Goal: Navigation & Orientation: Find specific page/section

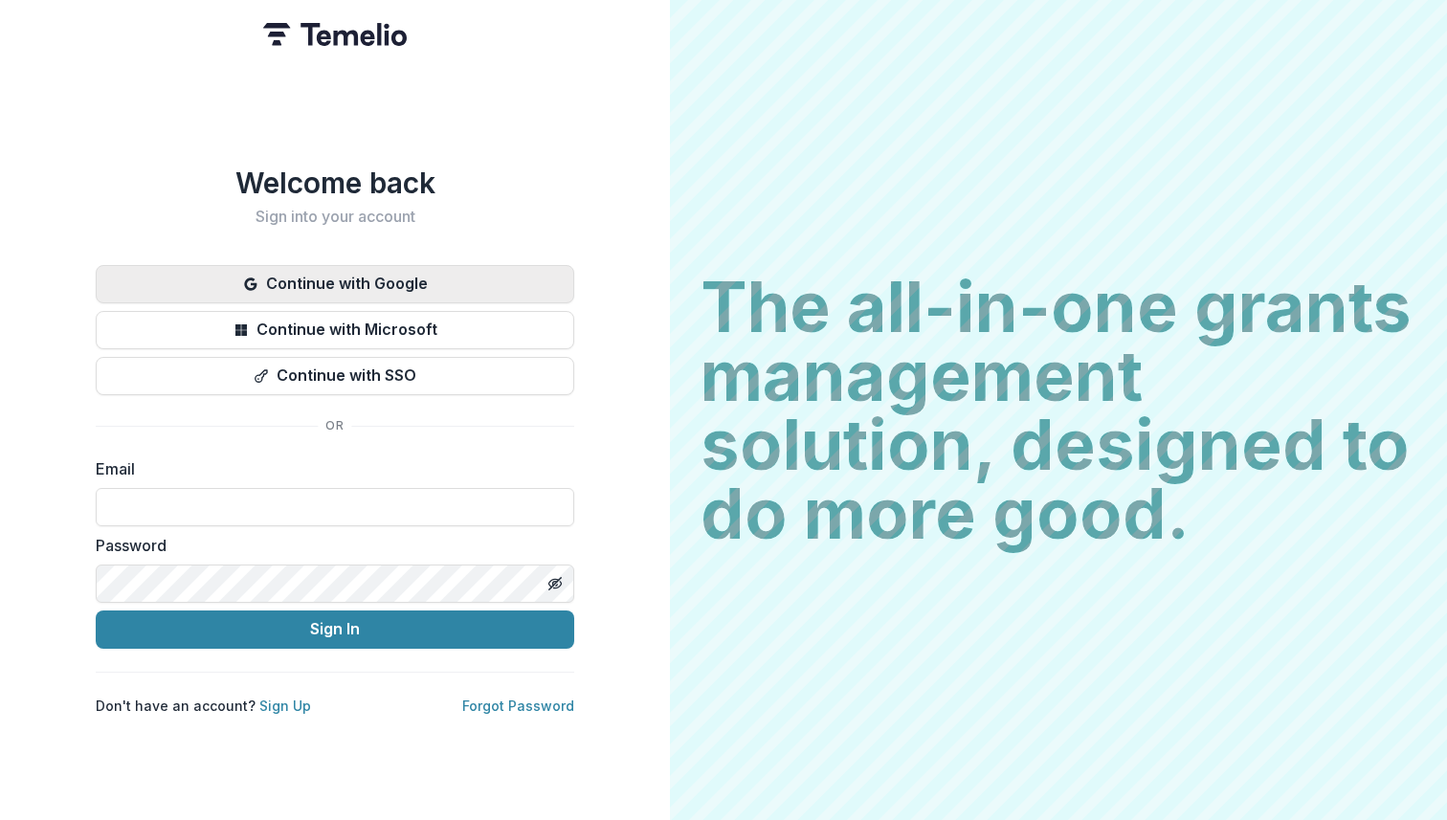
click at [337, 274] on button "Continue with Google" at bounding box center [335, 284] width 479 height 38
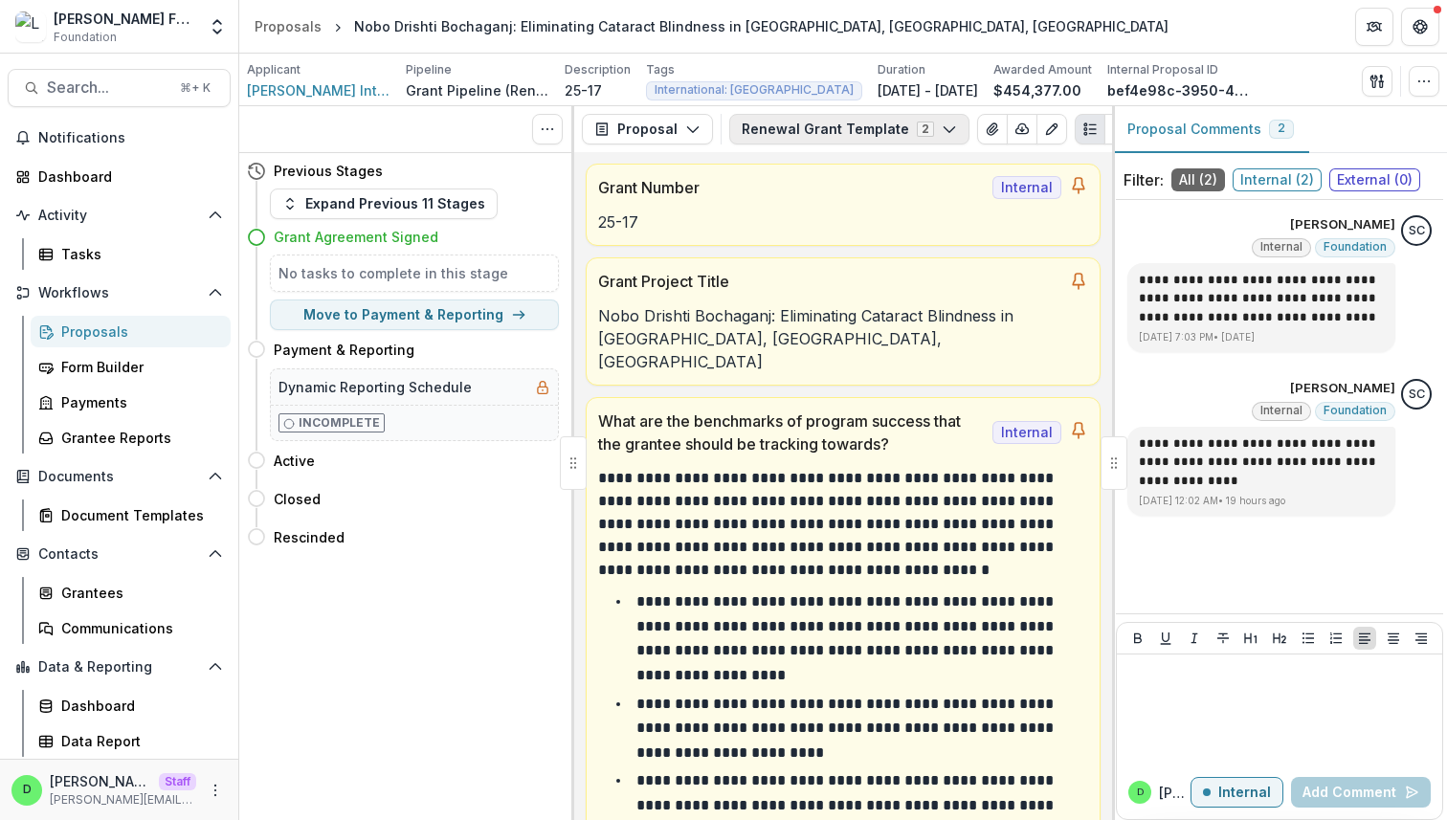
click at [837, 122] on button "Renewal Grant Template 2" at bounding box center [849, 129] width 240 height 31
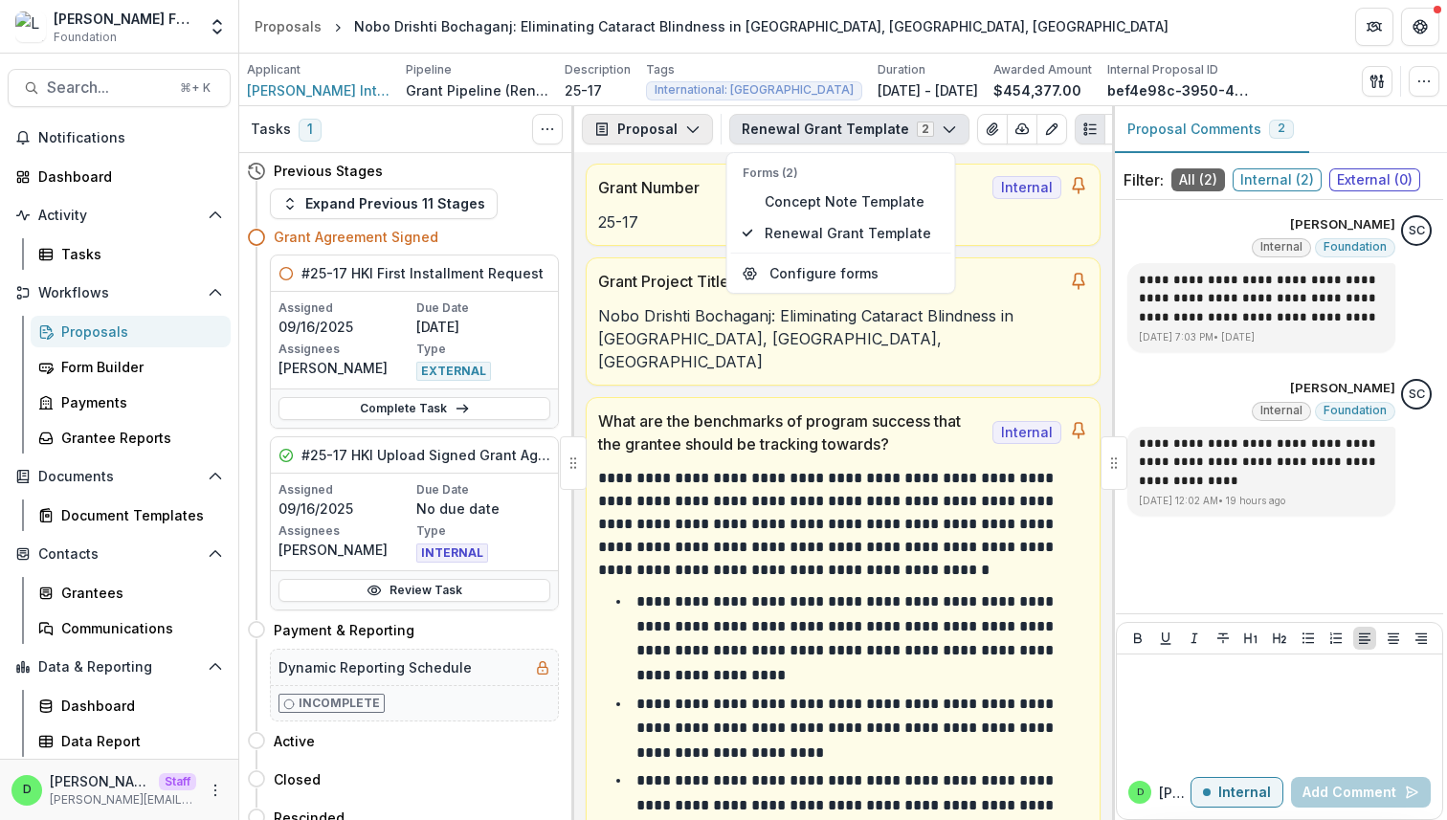
click at [688, 133] on icon "button" at bounding box center [692, 129] width 15 height 15
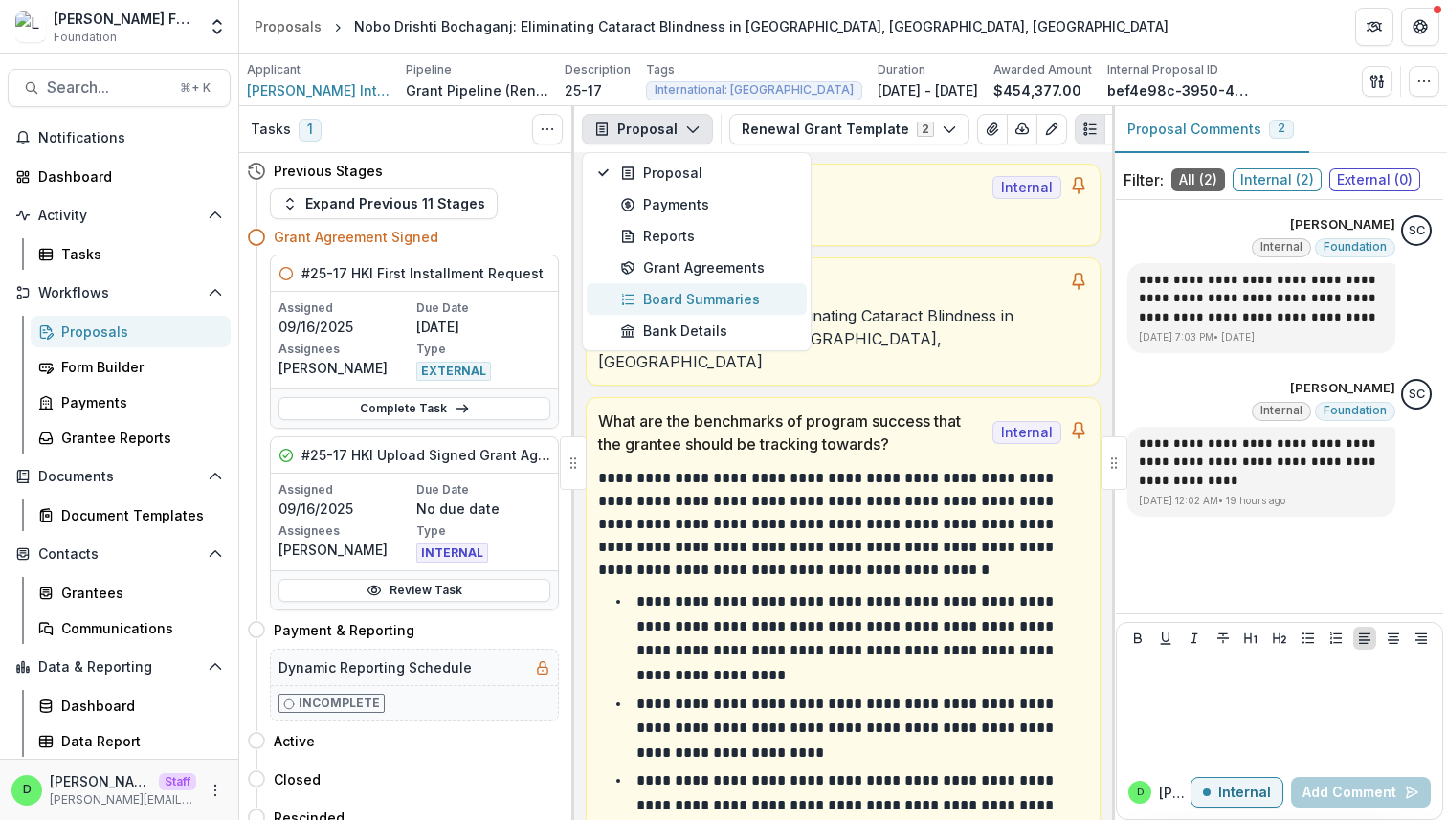
click at [715, 297] on div "Board Summaries" at bounding box center [707, 299] width 175 height 20
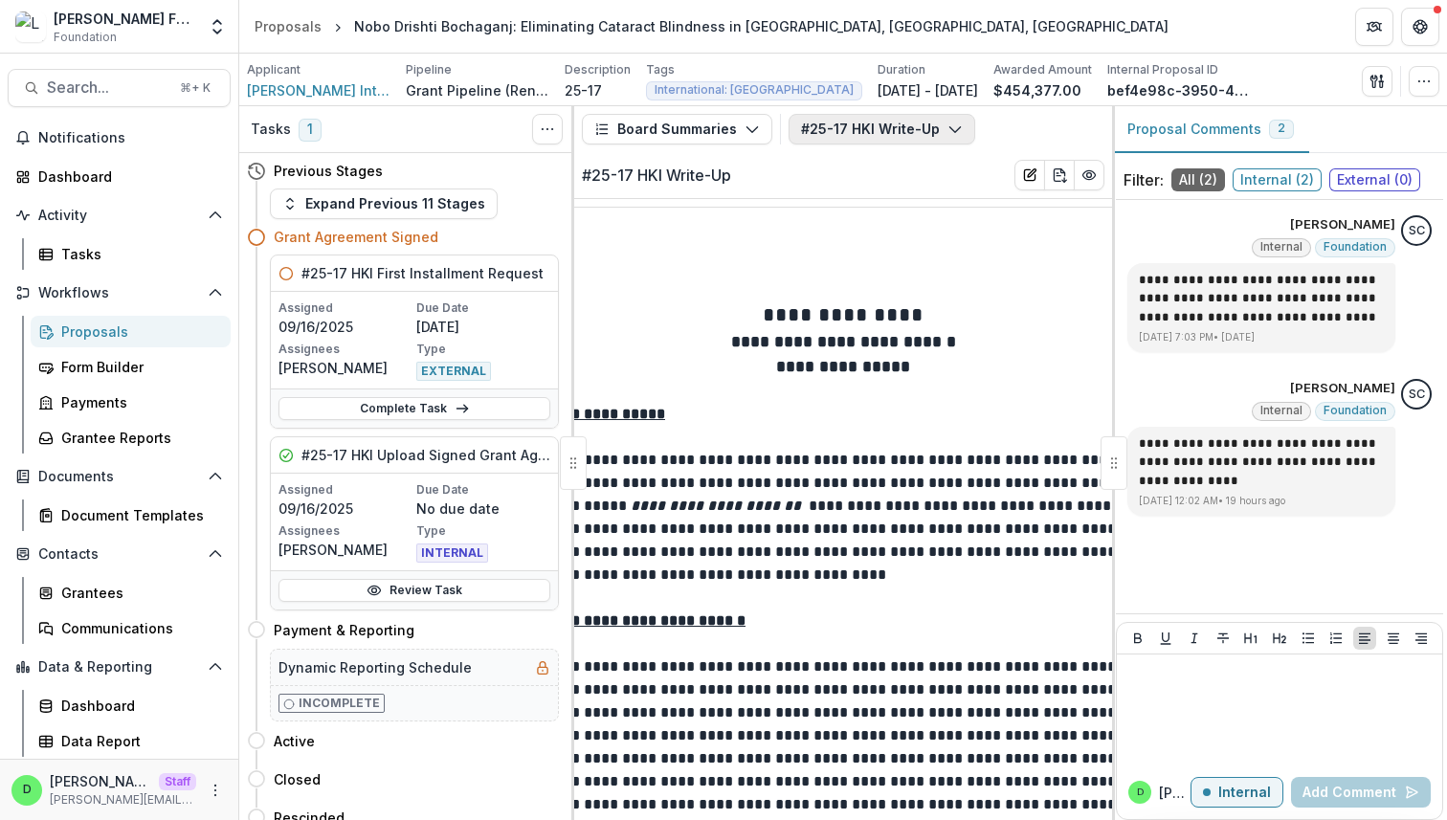
click at [856, 139] on button "#25-17 HKI Write-Up" at bounding box center [882, 129] width 187 height 31
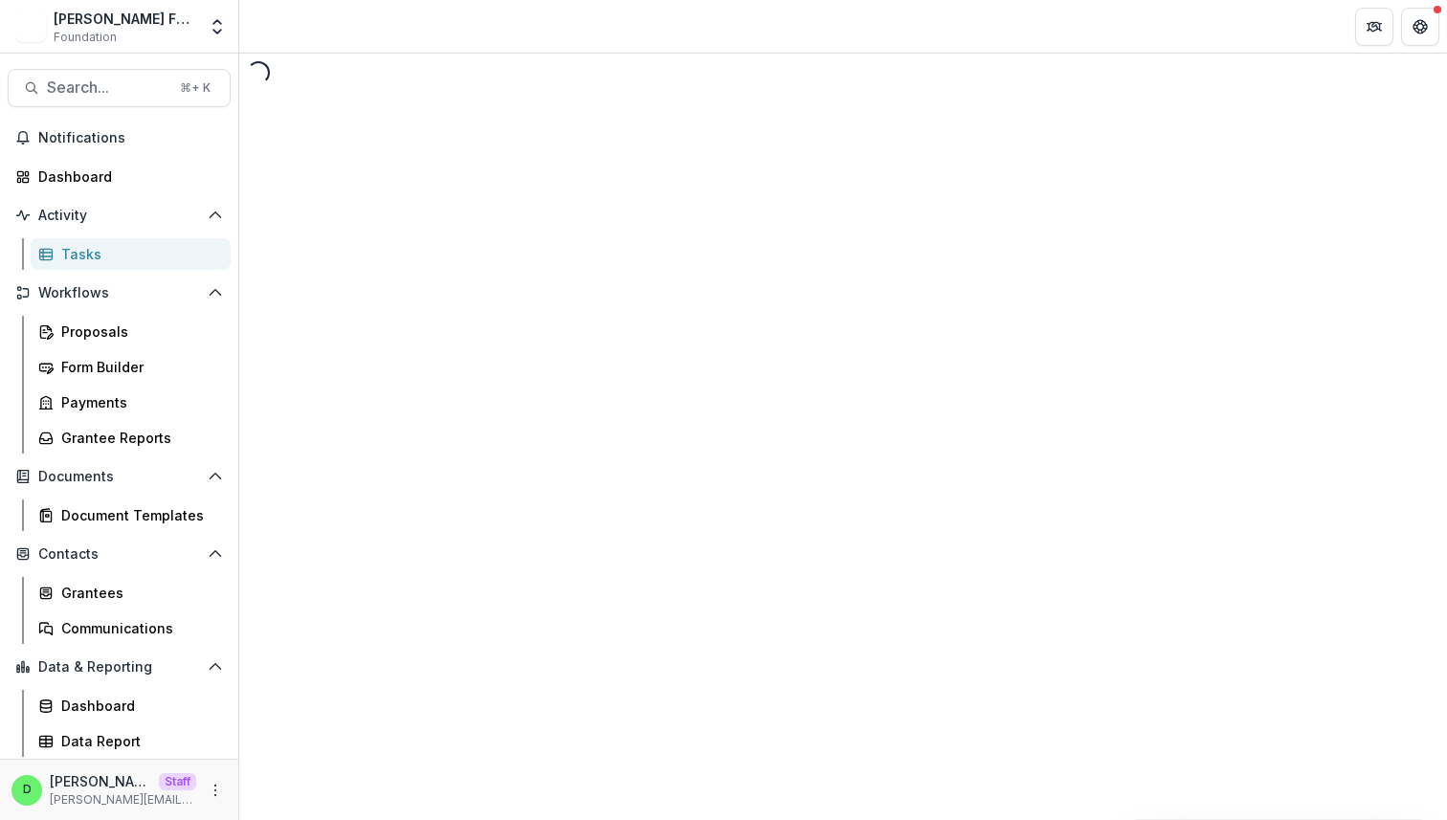
select select "********"
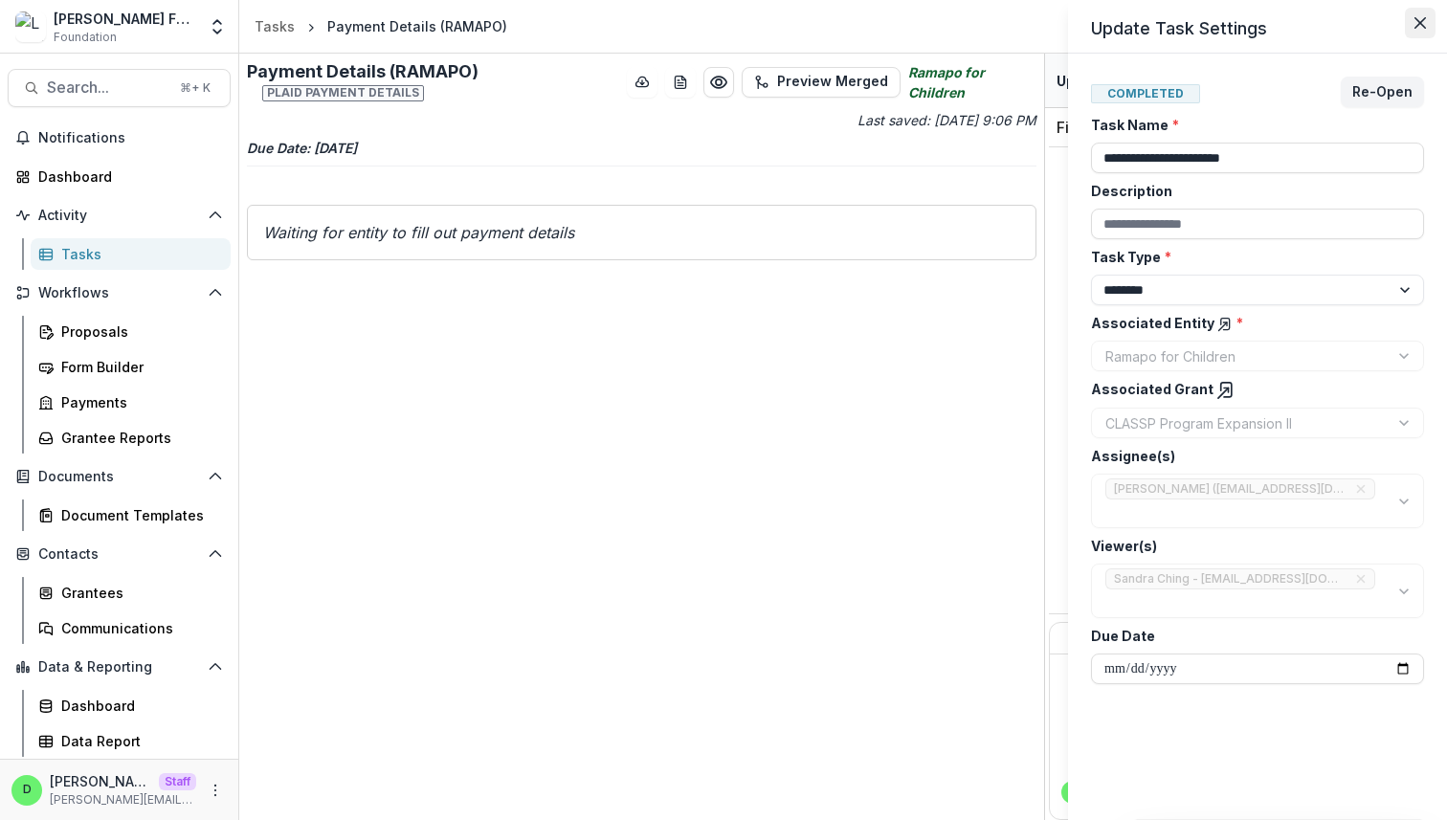
click at [1424, 33] on button "Close" at bounding box center [1420, 23] width 31 height 31
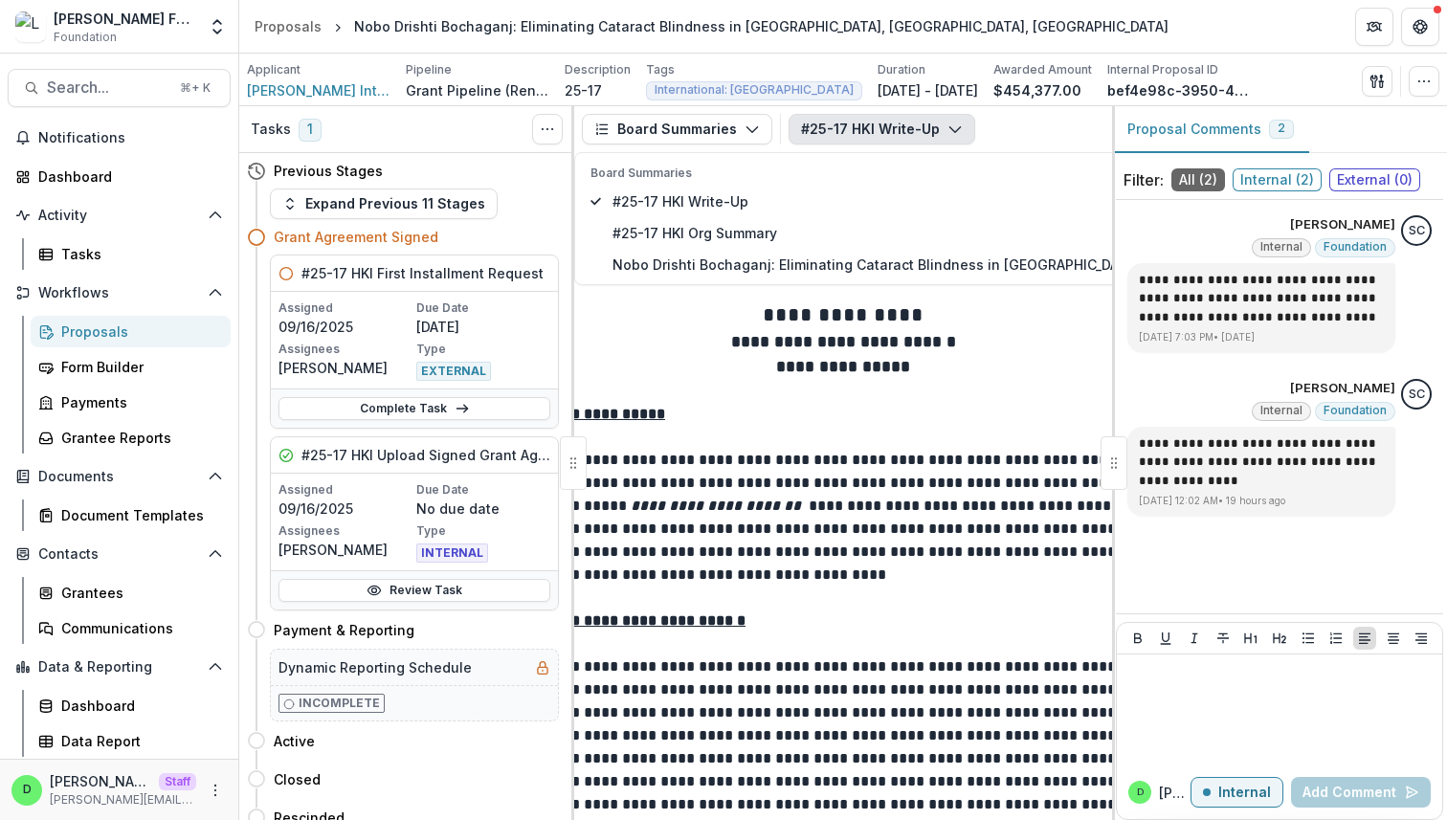
click at [847, 123] on button "#25-17 HKI Write-Up" at bounding box center [882, 129] width 187 height 31
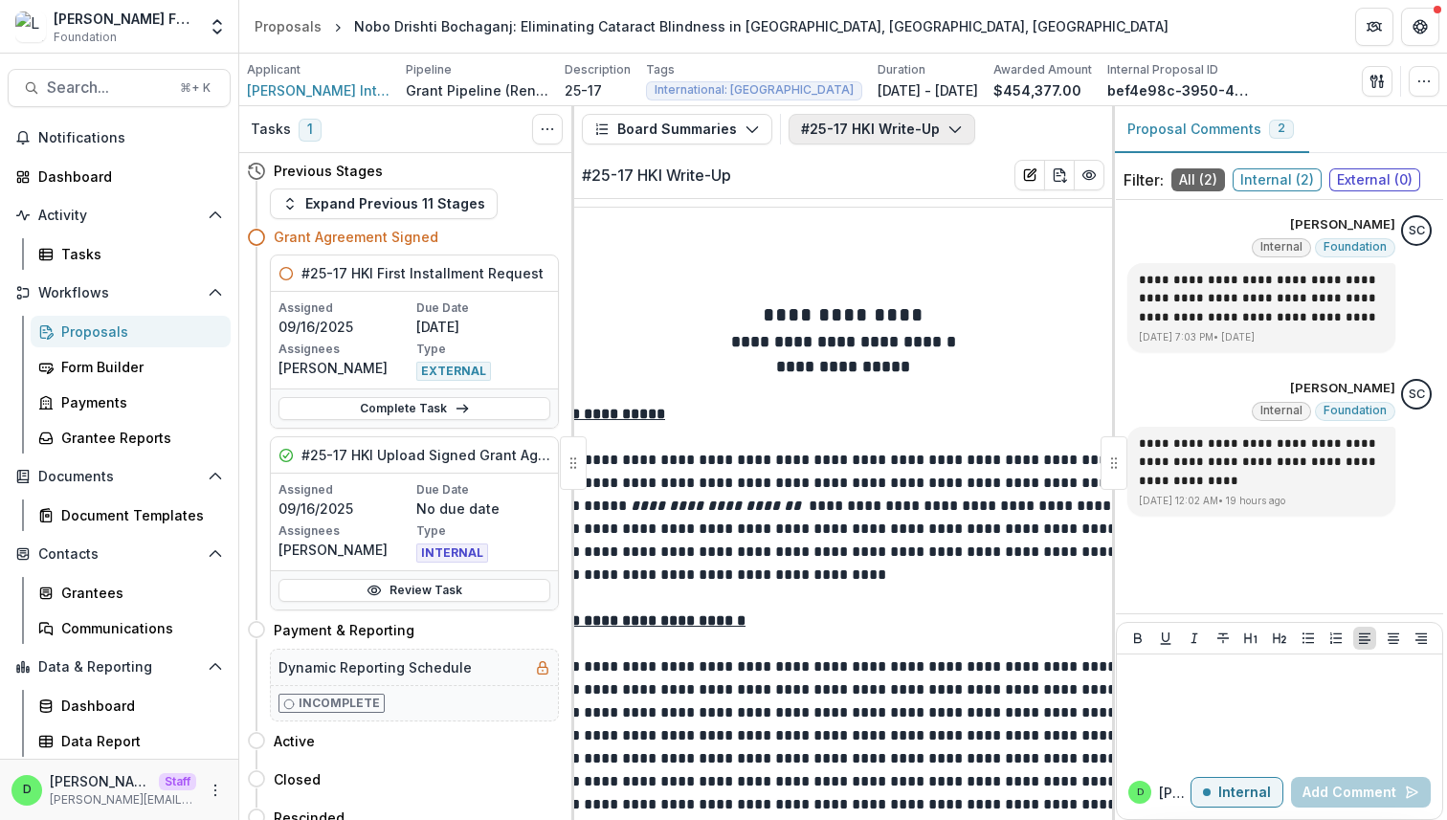
click at [872, 117] on button "#25-17 HKI Write-Up" at bounding box center [882, 129] width 187 height 31
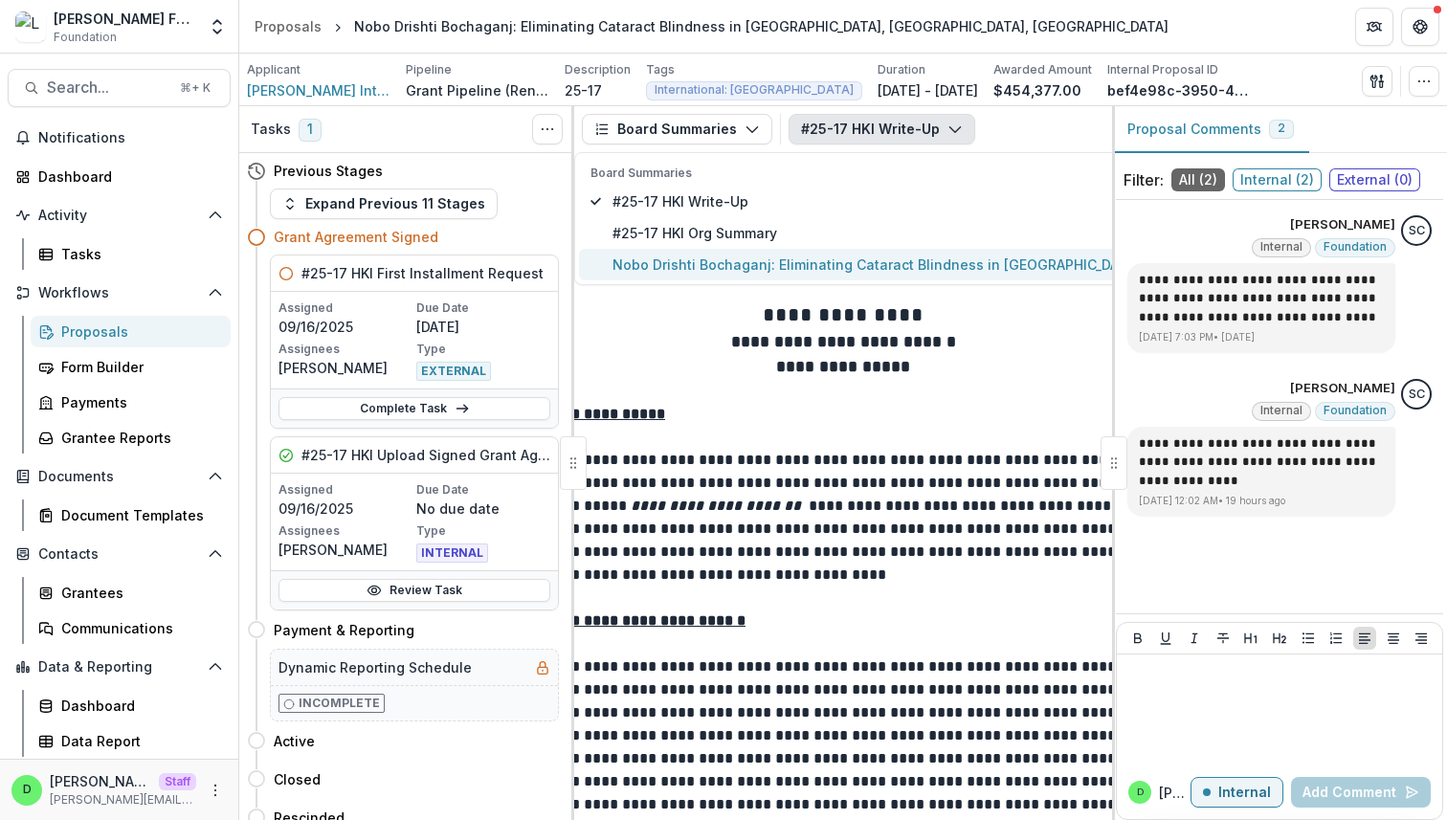
click at [763, 265] on span "Nobo Drishti Bochaganj: Eliminating Cataract Blindness in [GEOGRAPHIC_DATA], [G…" at bounding box center [1020, 265] width 814 height 20
